Goal: Check status: Check status

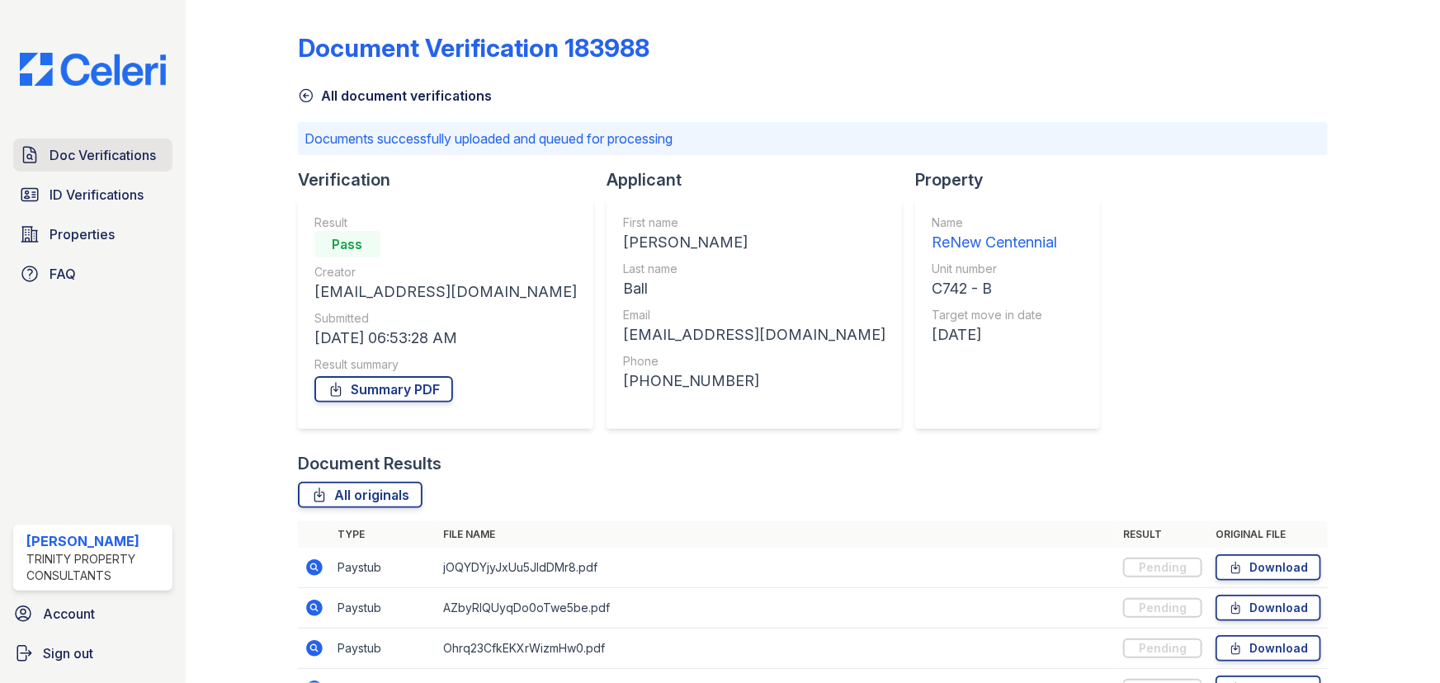
click at [125, 161] on span "Doc Verifications" at bounding box center [103, 155] width 106 height 20
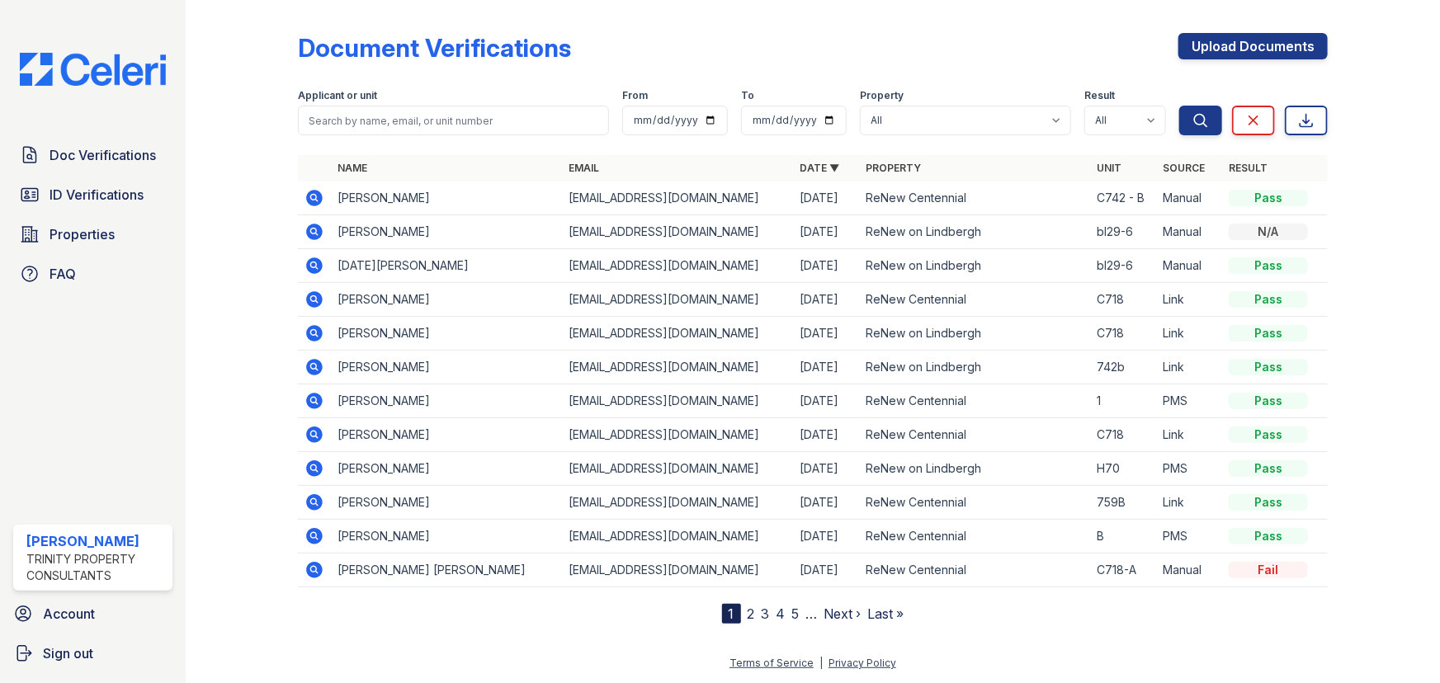
click at [316, 197] on icon at bounding box center [315, 198] width 20 height 20
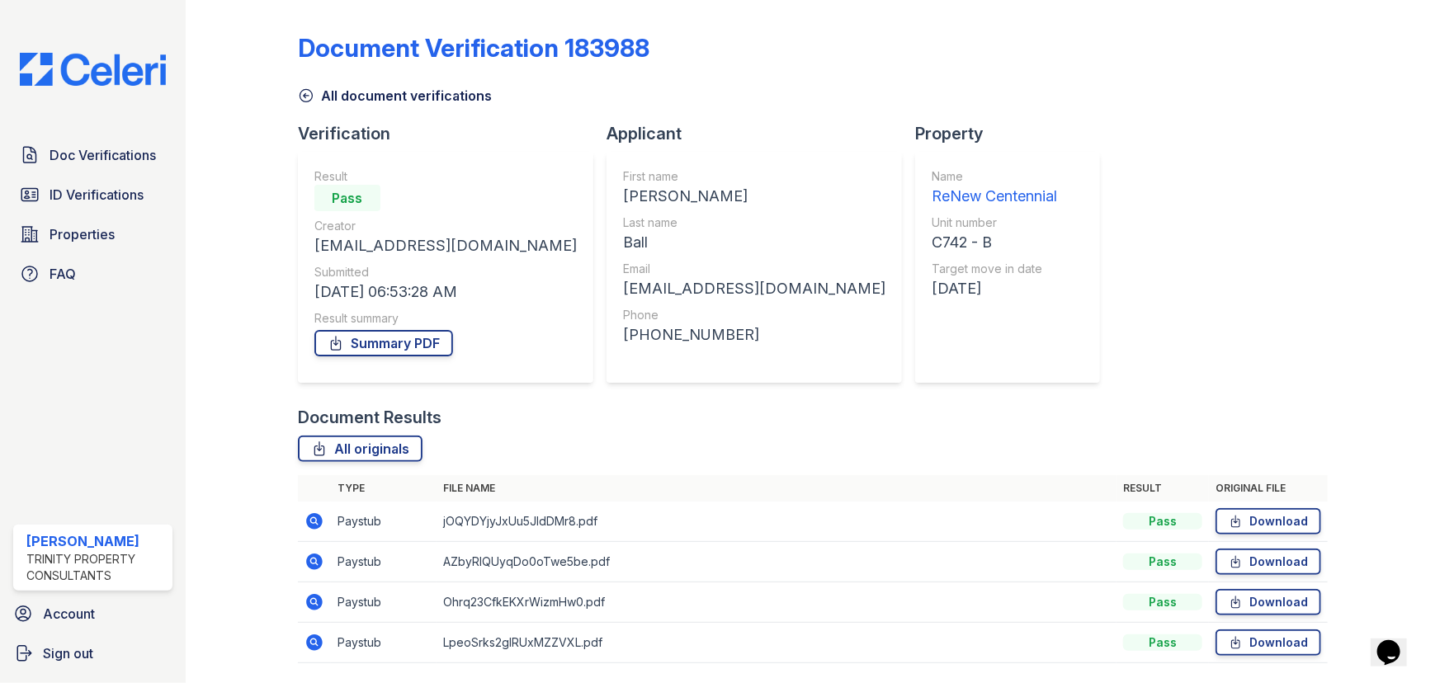
scroll to position [52, 0]
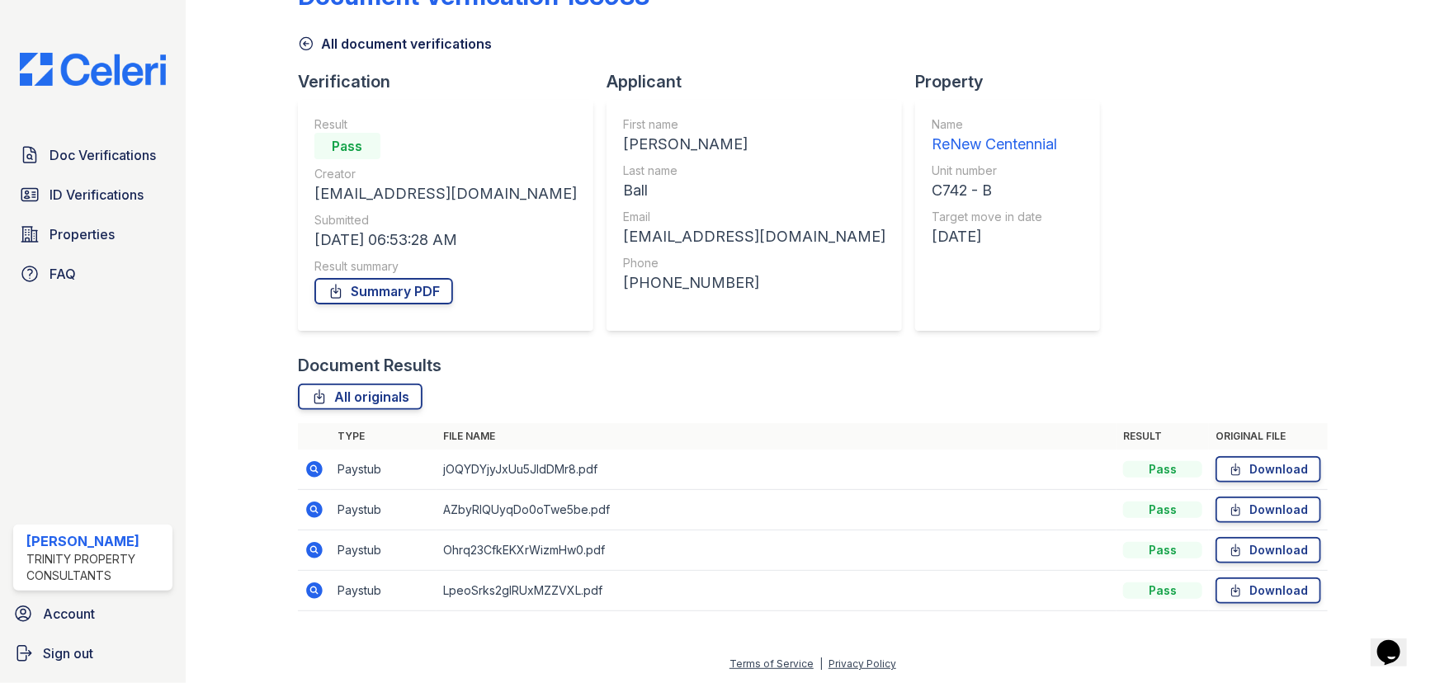
click at [307, 469] on icon at bounding box center [314, 469] width 17 height 17
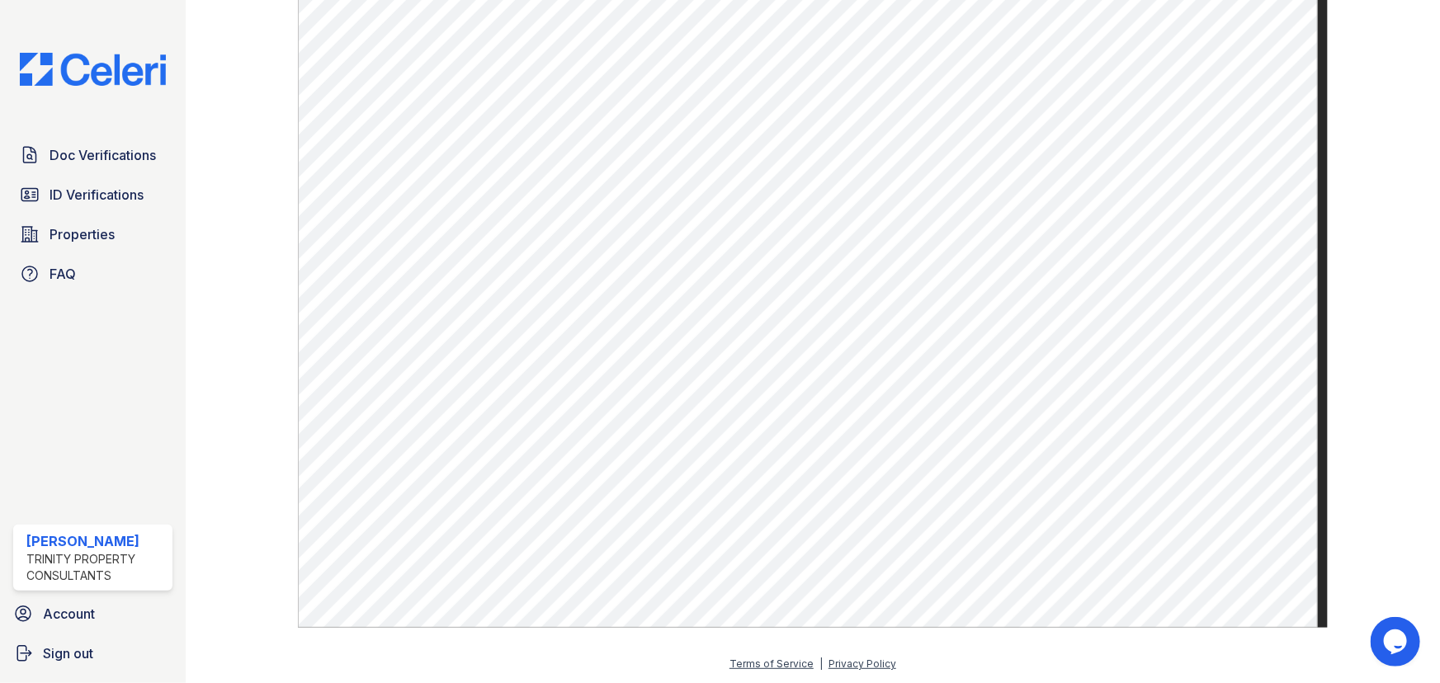
scroll to position [716, 0]
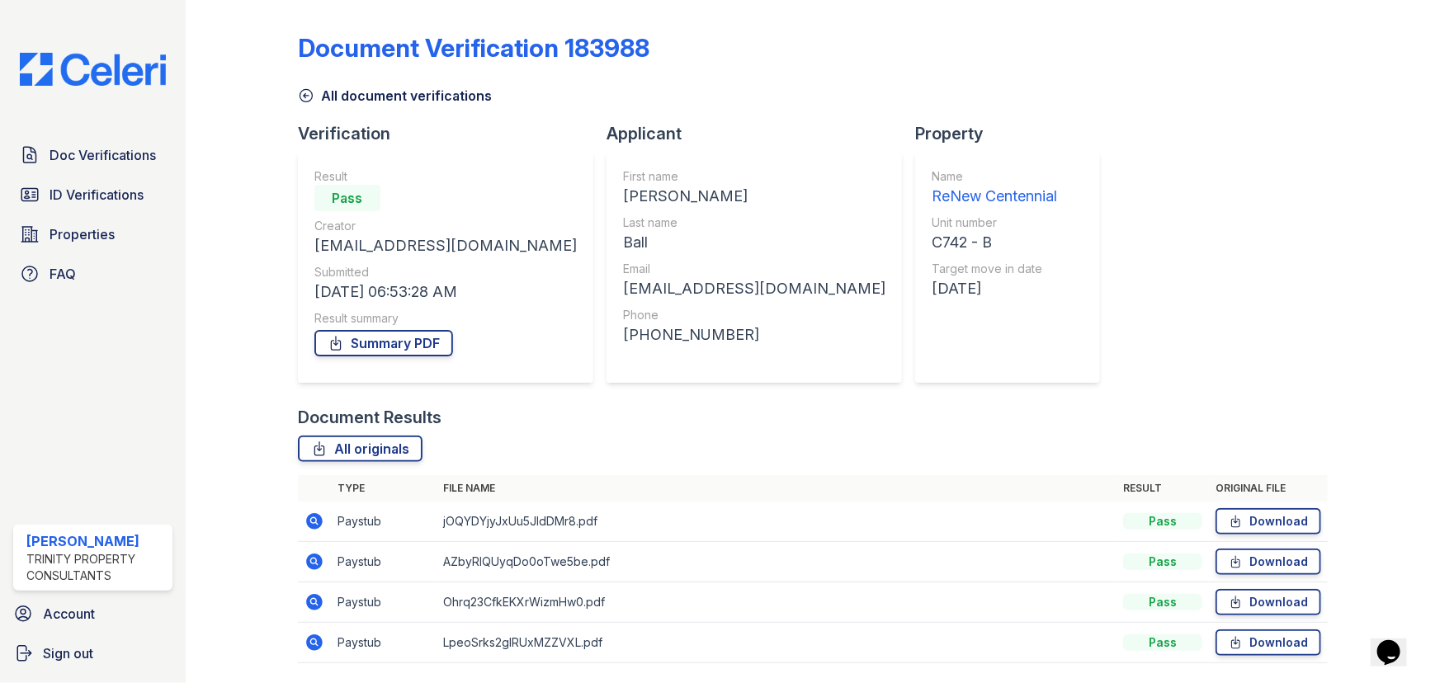
click at [313, 554] on icon at bounding box center [314, 562] width 17 height 17
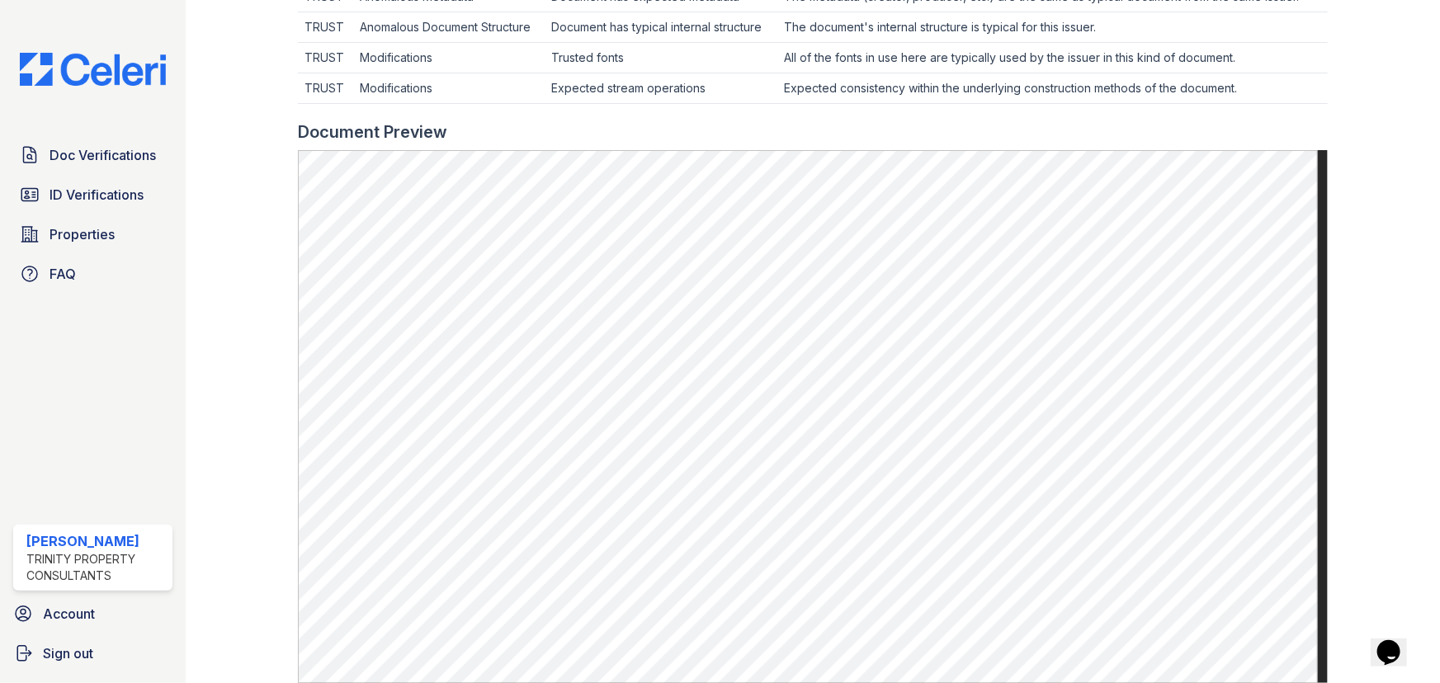
scroll to position [600, 0]
